Goal: Find specific page/section: Find specific page/section

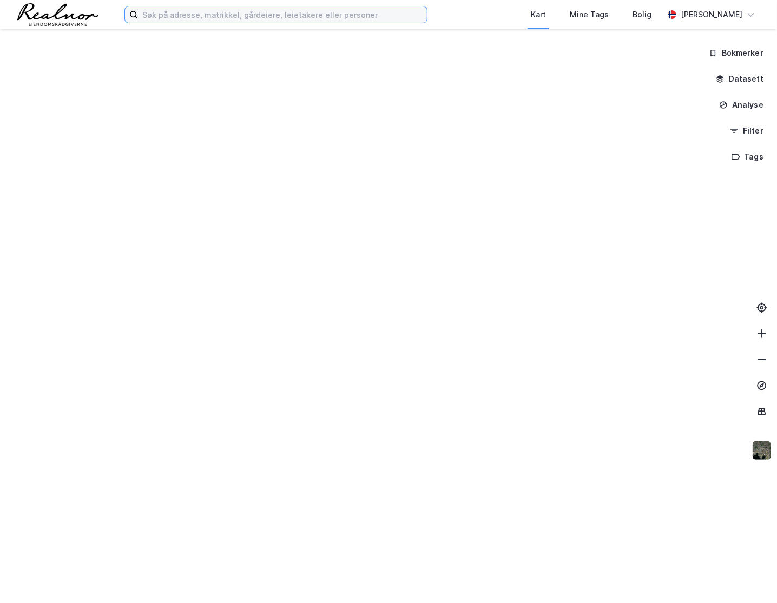
click at [207, 19] on input at bounding box center [282, 14] width 289 height 16
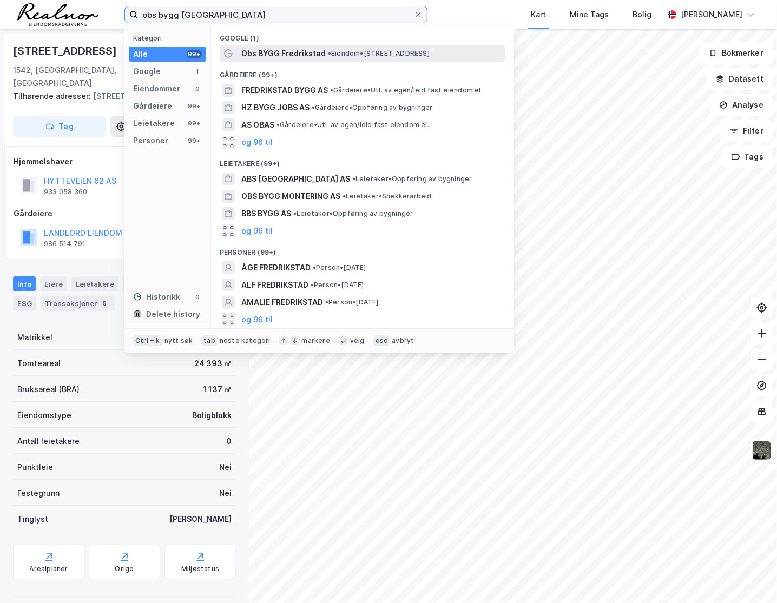
type input "obs bygg fredrikstad"
click at [400, 51] on span "• Eiendom • Pancoveien 36, 1624 Gressvik" at bounding box center [379, 53] width 102 height 9
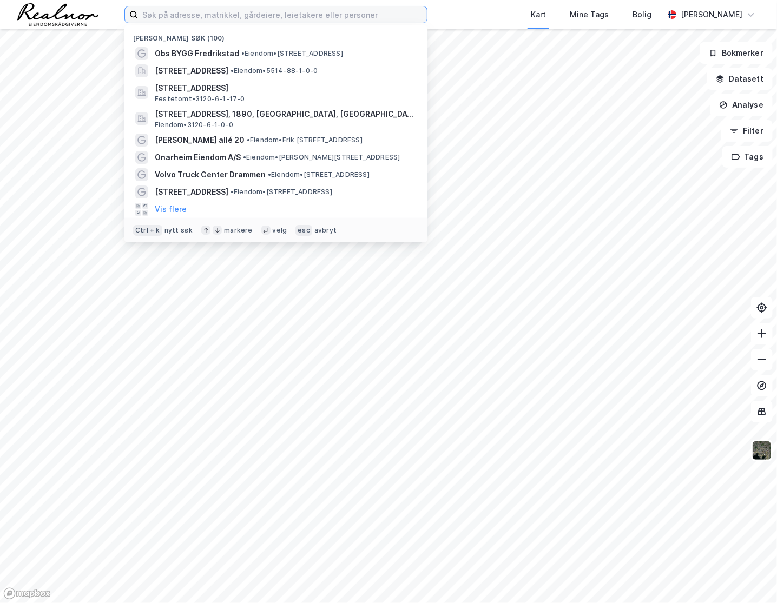
click at [221, 18] on input at bounding box center [282, 14] width 289 height 16
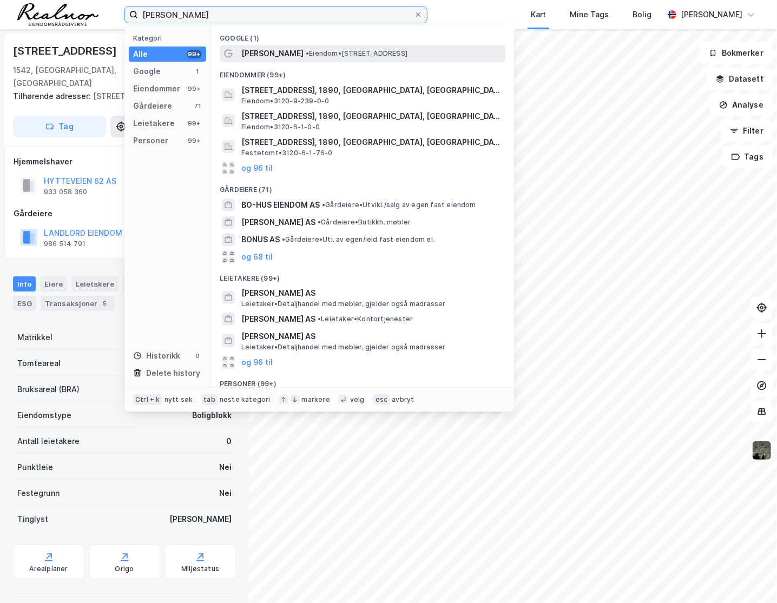
type input "[PERSON_NAME]"
click at [308, 55] on span "•" at bounding box center [307, 53] width 3 height 8
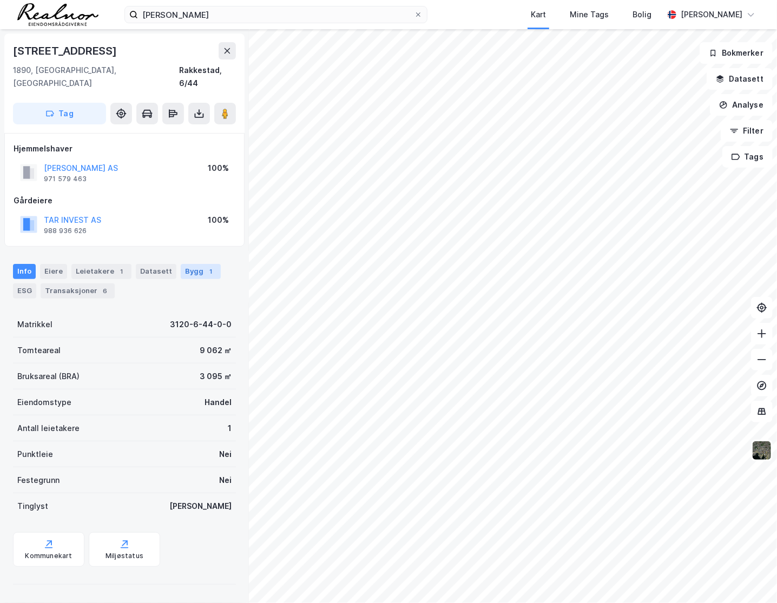
click at [196, 264] on div "Bygg 1" at bounding box center [201, 271] width 40 height 15
